Goal: Task Accomplishment & Management: Manage account settings

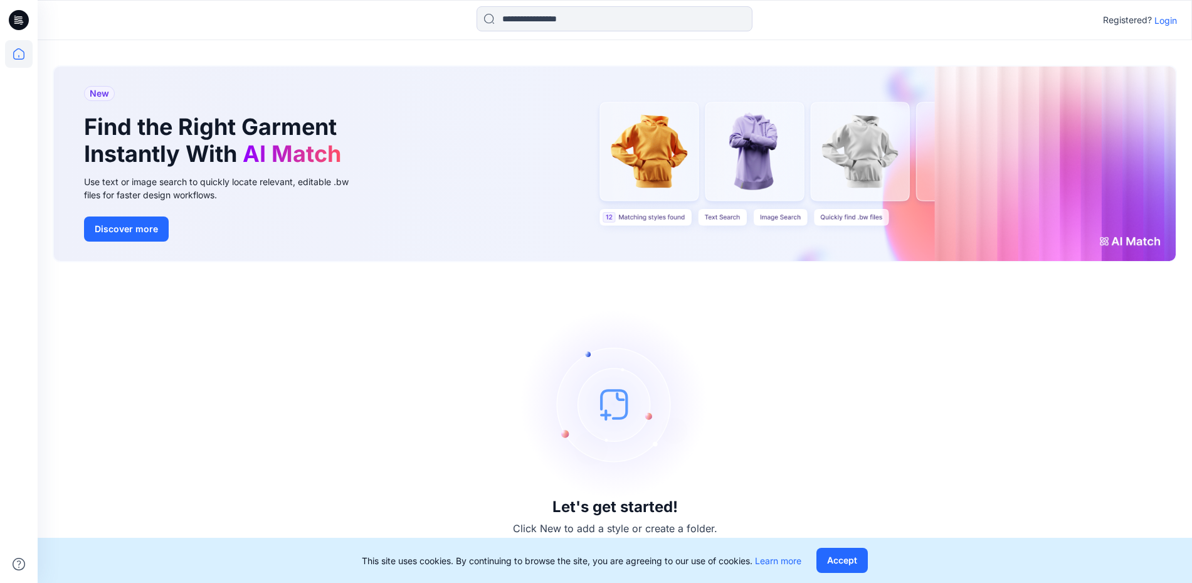
click at [1168, 19] on p "Login" at bounding box center [1166, 20] width 23 height 13
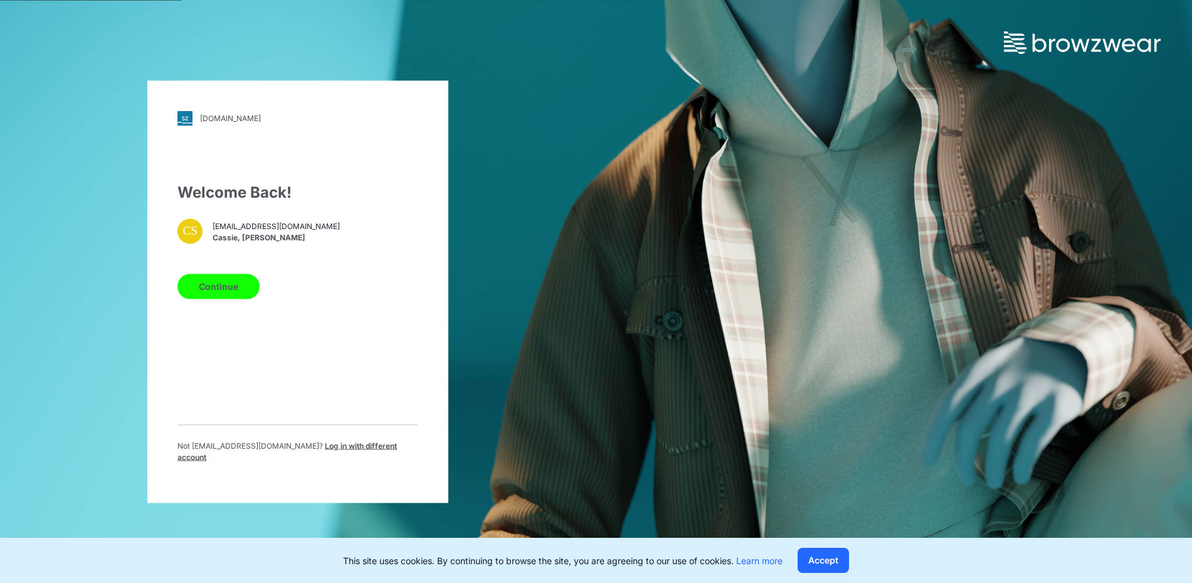
click at [221, 294] on button "Continue" at bounding box center [218, 285] width 82 height 25
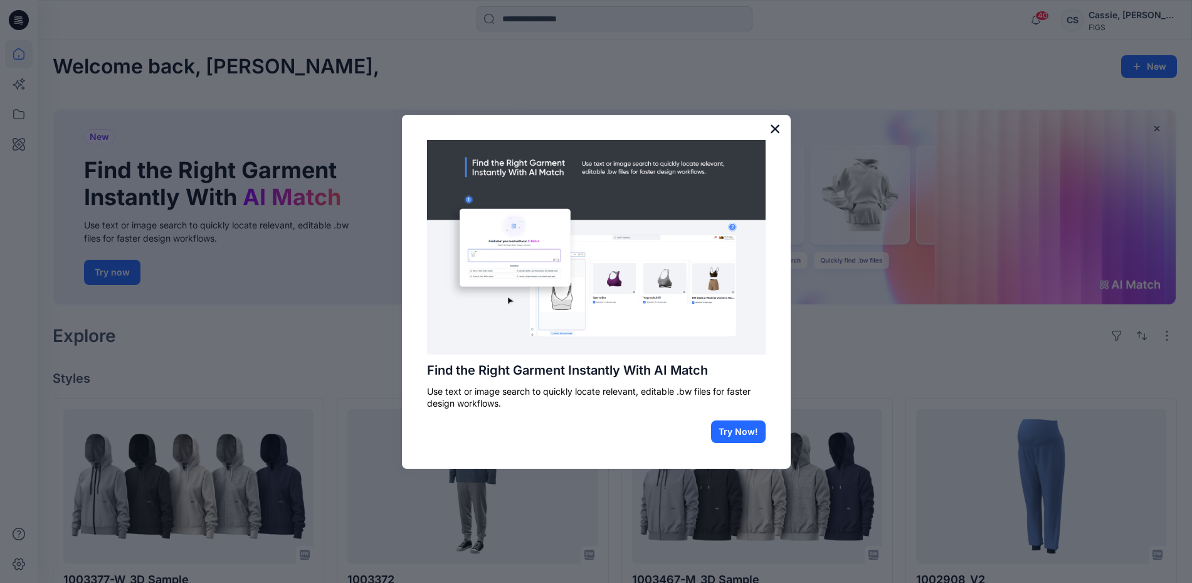
click at [774, 121] on button "×" at bounding box center [775, 129] width 12 height 20
